Goal: Task Accomplishment & Management: Complete application form

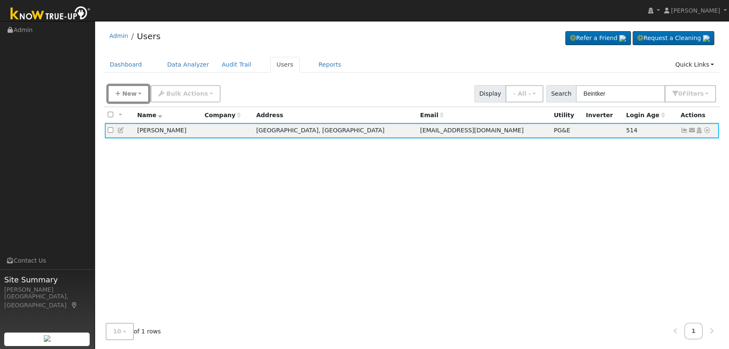
click at [134, 91] on button "New" at bounding box center [129, 93] width 42 height 17
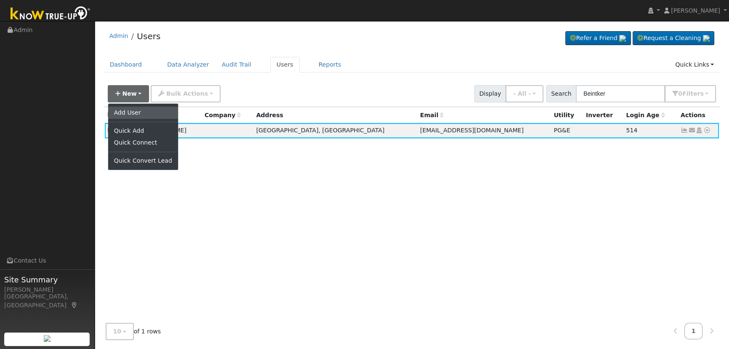
click at [146, 112] on link "Add User" at bounding box center [143, 113] width 70 height 12
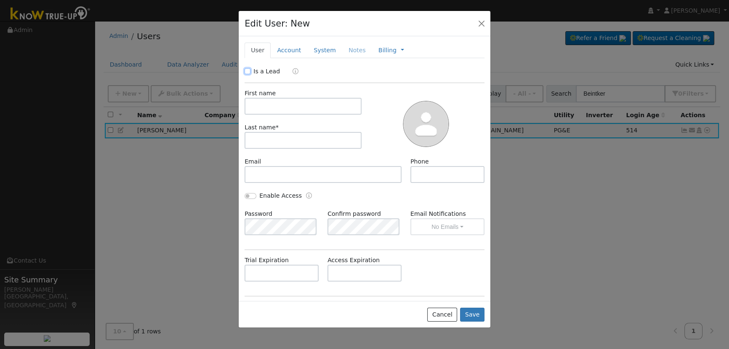
drag, startPoint x: 248, startPoint y: 68, endPoint x: 251, endPoint y: 72, distance: 4.3
click at [249, 69] on input "Is a Lead" at bounding box center [248, 71] width 6 height 6
checkbox input "true"
click at [259, 102] on input "text" at bounding box center [303, 106] width 117 height 17
paste input "[PERSON_NAME]"
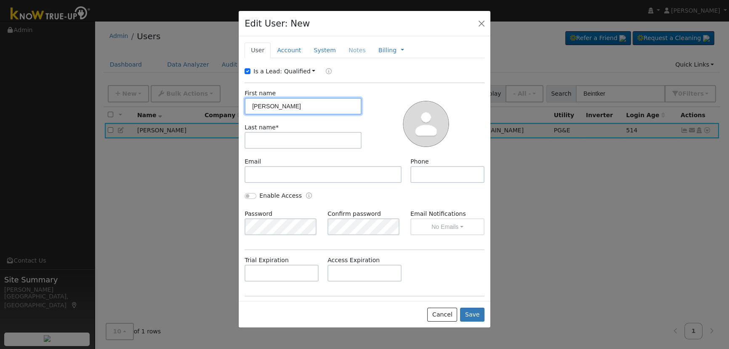
drag, startPoint x: 296, startPoint y: 110, endPoint x: 275, endPoint y: 104, distance: 22.3
click at [275, 104] on input "[PERSON_NAME]" at bounding box center [303, 106] width 117 height 17
type input "[PERSON_NAME]"
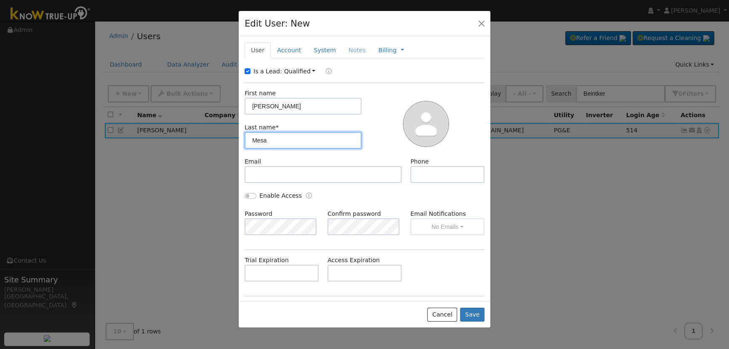
type input "Mesa"
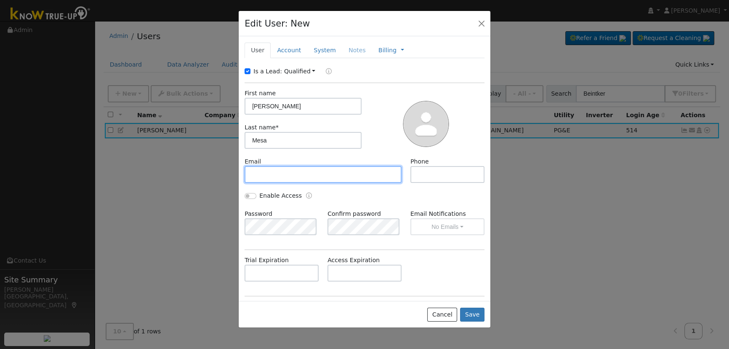
click at [264, 180] on input "text" at bounding box center [323, 174] width 157 height 17
click at [391, 174] on input "text" at bounding box center [323, 174] width 157 height 17
paste input "[EMAIL_ADDRESS][DOMAIN_NAME]"
type input "[EMAIL_ADDRESS][DOMAIN_NAME]"
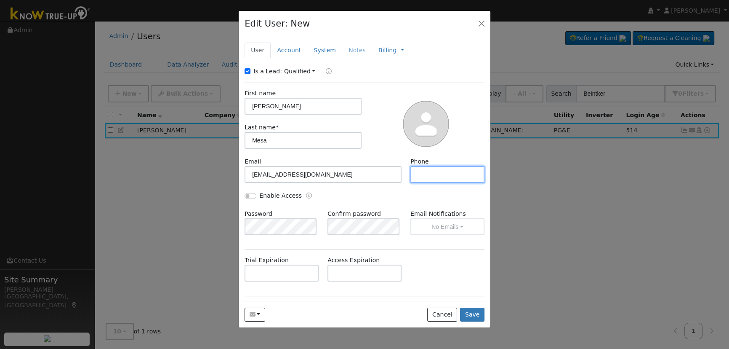
click at [434, 173] on input "text" at bounding box center [448, 174] width 74 height 17
click at [420, 167] on input "text" at bounding box center [448, 174] width 74 height 17
paste input "[PHONE_NUMBER]"
type input "[PHONE_NUMBER]"
click at [280, 51] on link "Account" at bounding box center [289, 51] width 37 height 16
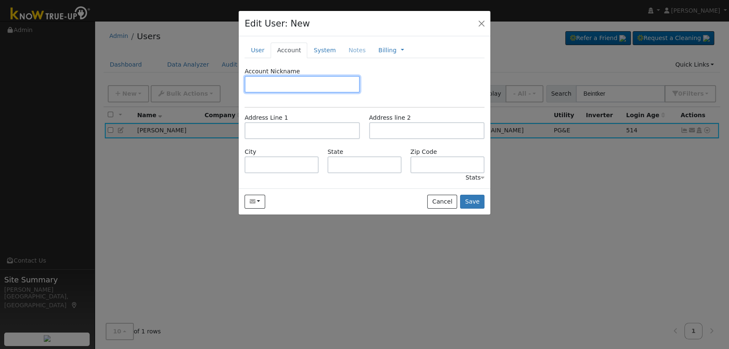
click at [285, 79] on input "text" at bounding box center [302, 84] width 115 height 17
type input "Default"
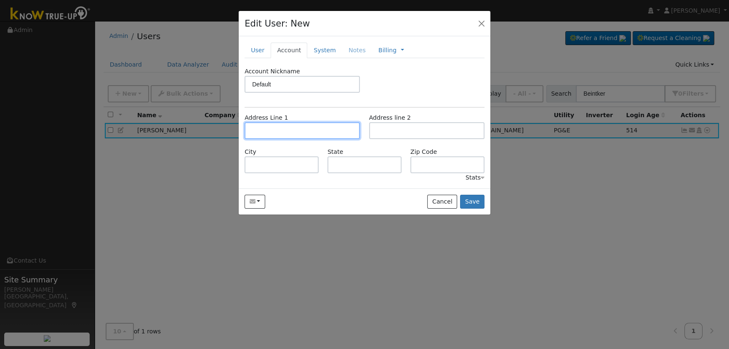
drag, startPoint x: 279, startPoint y: 127, endPoint x: 251, endPoint y: 133, distance: 28.8
click at [278, 127] on input "text" at bounding box center [302, 130] width 115 height 17
click at [257, 132] on input "text" at bounding box center [302, 130] width 115 height 17
paste input "[STREET_ADDRESS]"
type input "[STREET_ADDRESS]"
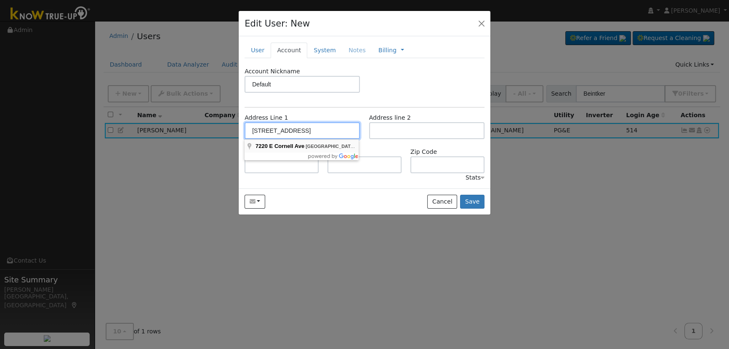
type input "[GEOGRAPHIC_DATA]"
type input "CA"
type input "93725"
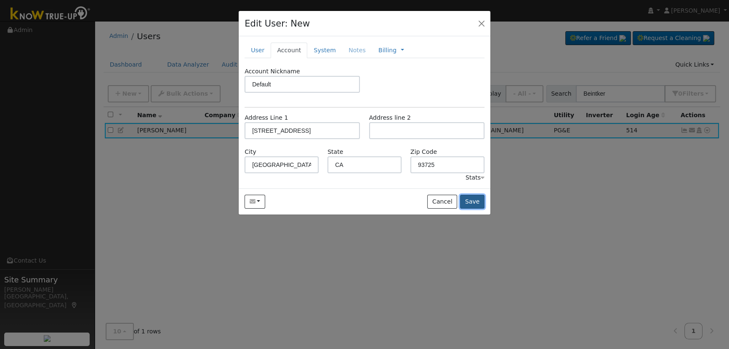
click at [471, 198] on button "Save" at bounding box center [472, 202] width 24 height 14
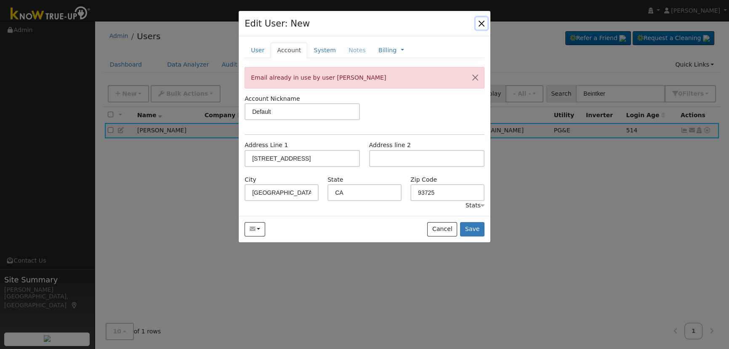
click at [484, 20] on button "button" at bounding box center [482, 23] width 12 height 12
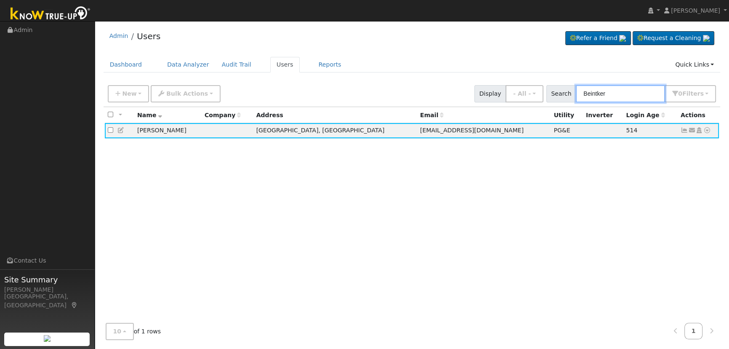
click at [615, 94] on input "Beintker" at bounding box center [620, 93] width 89 height 17
drag, startPoint x: 616, startPoint y: 93, endPoint x: 546, endPoint y: 81, distance: 70.5
click at [546, 82] on div "New Add User Quick Add Quick Connect Quick Convert Lead Bulk Actions Send Email…" at bounding box center [412, 92] width 612 height 20
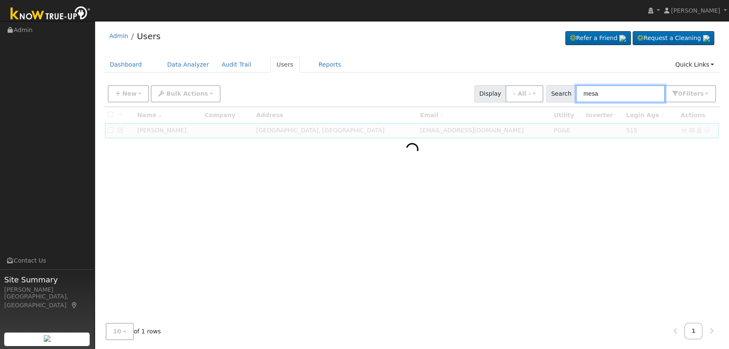
type input "mesa"
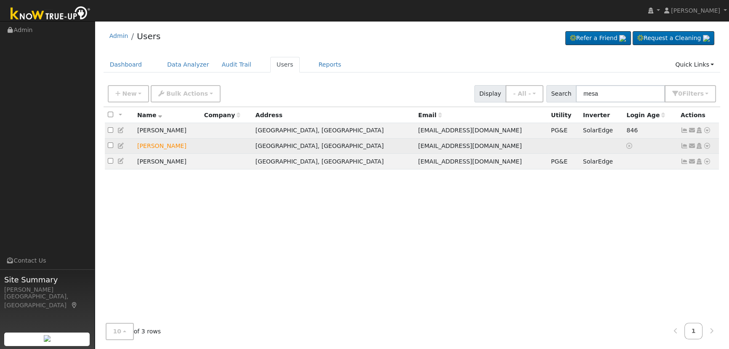
click at [693, 146] on icon at bounding box center [692, 146] width 8 height 6
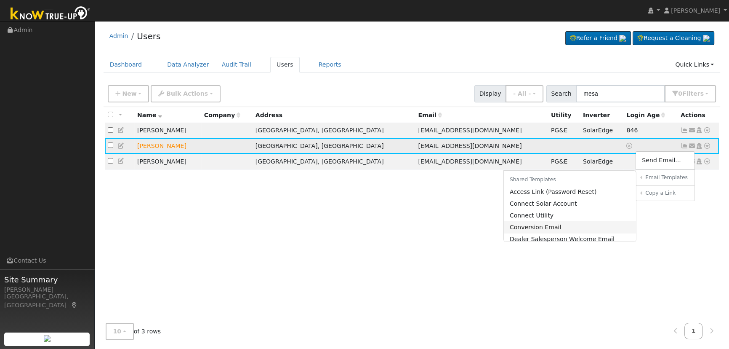
click at [552, 232] on link "Conversion Email" at bounding box center [570, 227] width 133 height 12
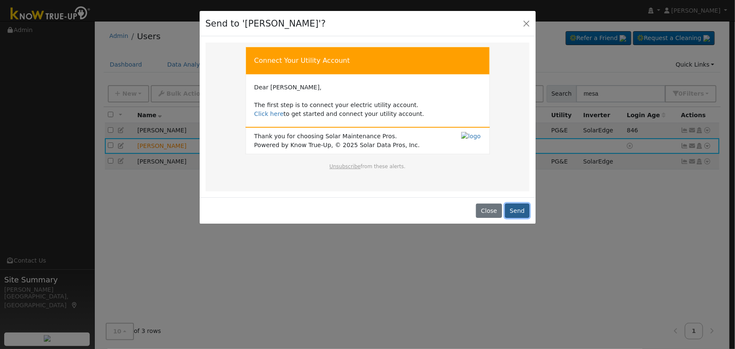
click at [520, 208] on button "Send" at bounding box center [517, 210] width 25 height 14
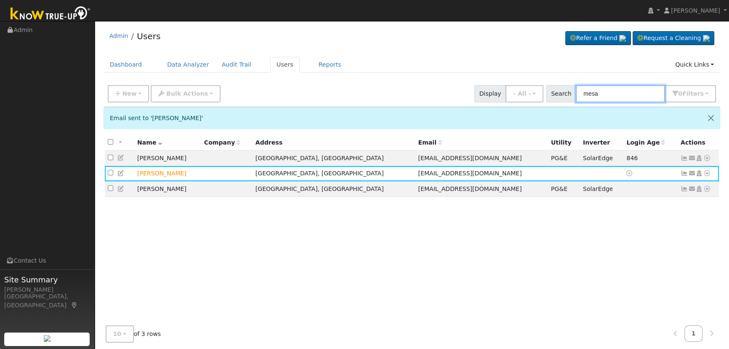
click at [611, 92] on input "mesa" at bounding box center [620, 93] width 89 height 17
drag, startPoint x: 537, startPoint y: 76, endPoint x: 528, endPoint y: 74, distance: 8.6
click at [527, 74] on div "Admin Users Refer a Friend Request a Cleaning" at bounding box center [412, 199] width 626 height 349
paste input "Beintker"
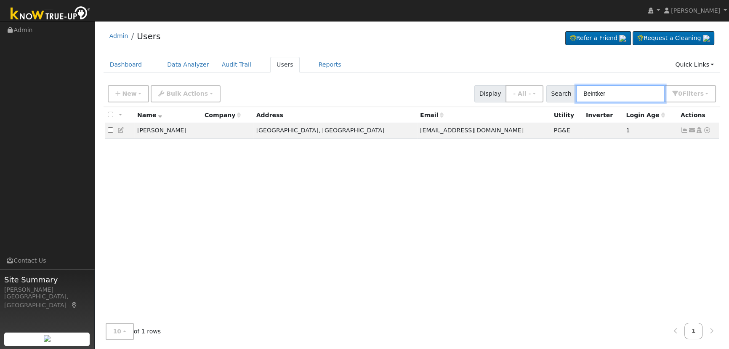
type input "Beintker"
